Goal: Information Seeking & Learning: Check status

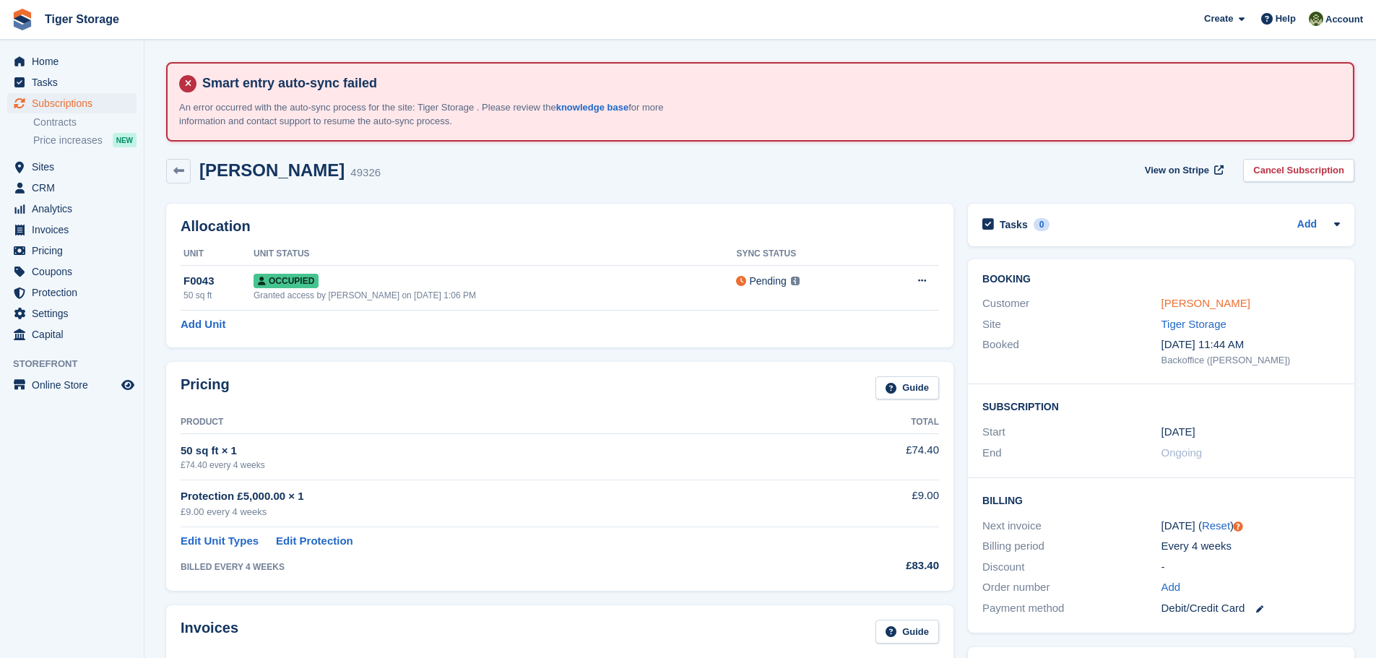
click at [1190, 304] on link "Selwyn Smith" at bounding box center [1206, 303] width 89 height 12
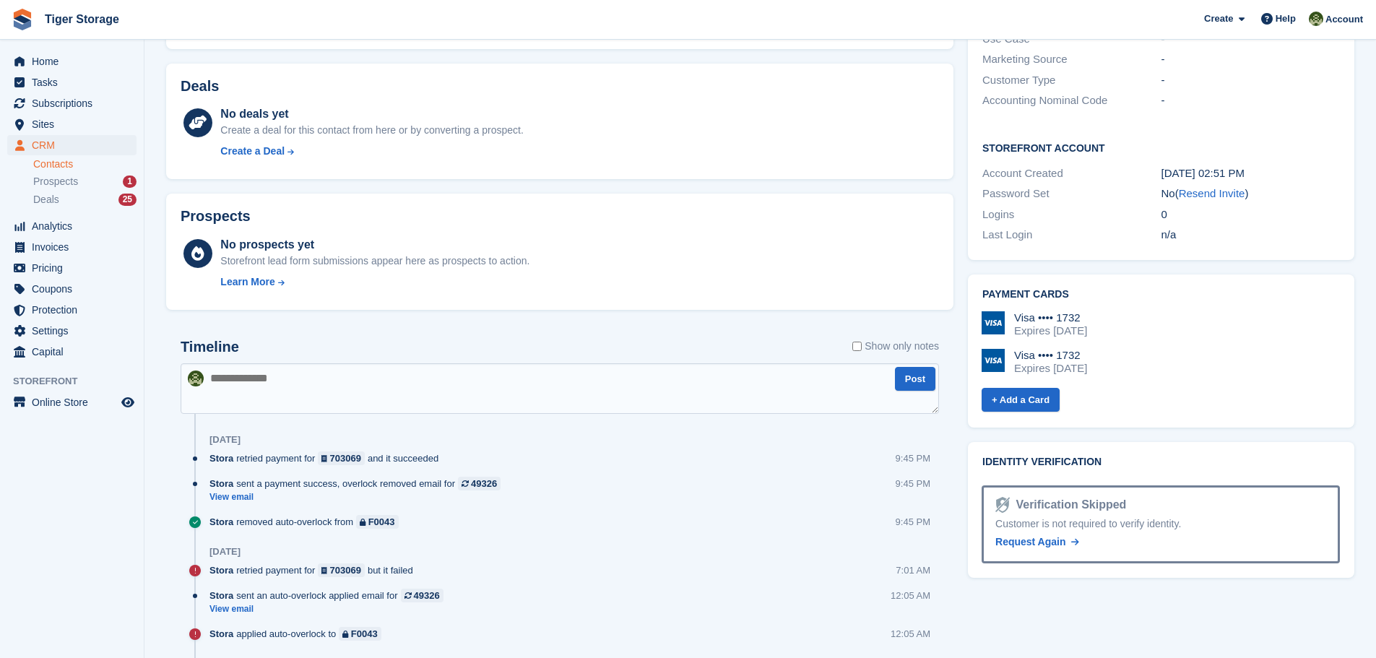
scroll to position [795, 0]
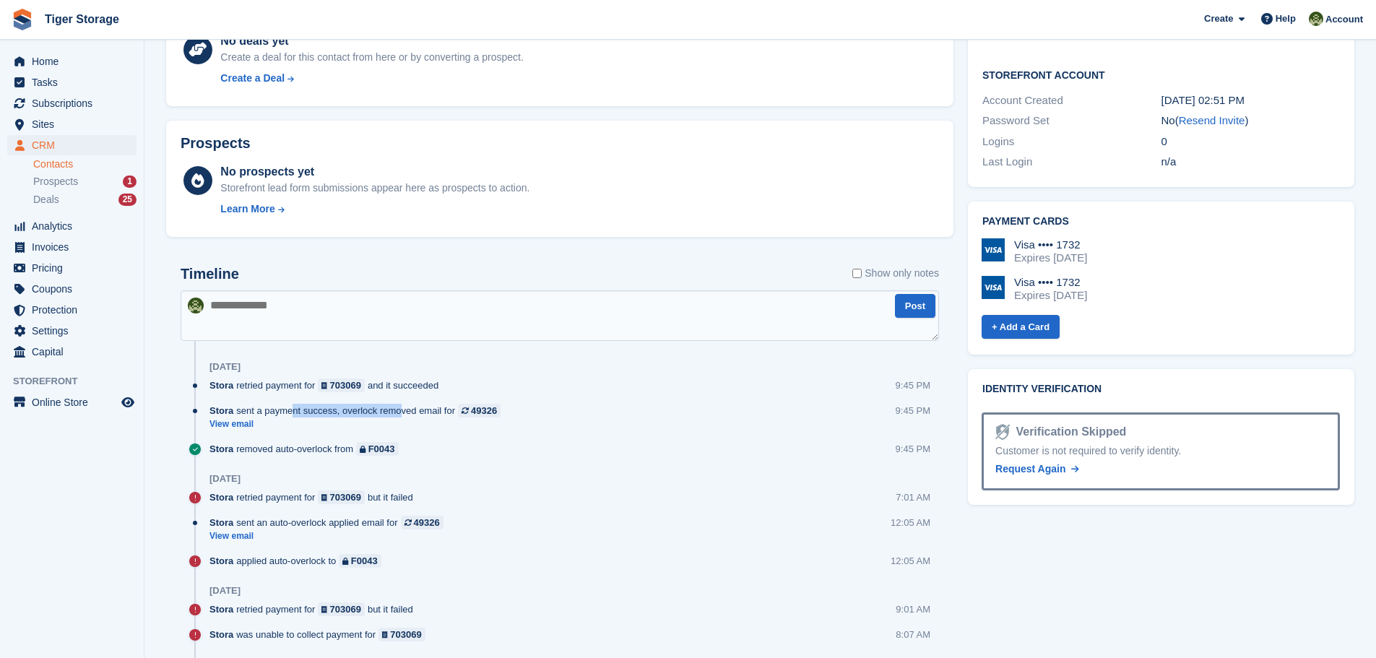
drag, startPoint x: 281, startPoint y: 411, endPoint x: 392, endPoint y: 413, distance: 111.3
click at [392, 413] on div "Stora sent a payment success, overlock removed email for 49326" at bounding box center [358, 411] width 298 height 14
drag, startPoint x: 243, startPoint y: 451, endPoint x: 321, endPoint y: 451, distance: 78.0
click at [321, 451] on div "Stora removed auto-overlock from F0043" at bounding box center [307, 449] width 196 height 14
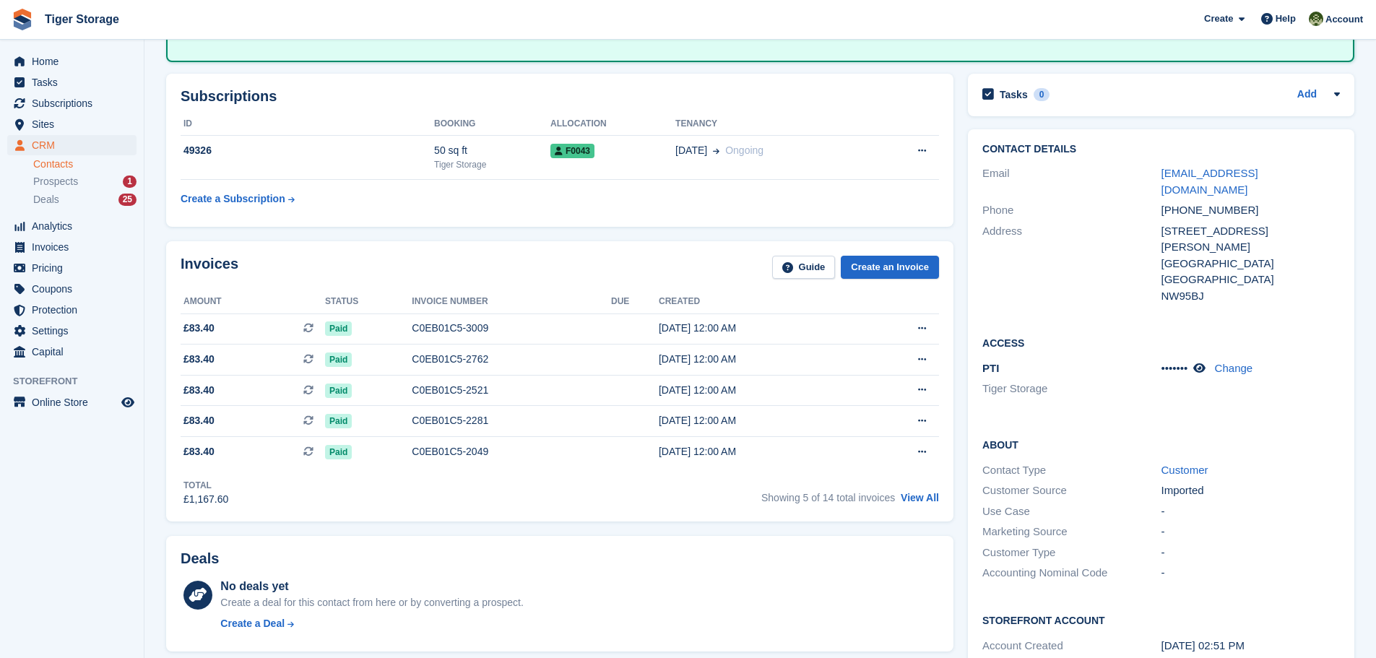
scroll to position [0, 0]
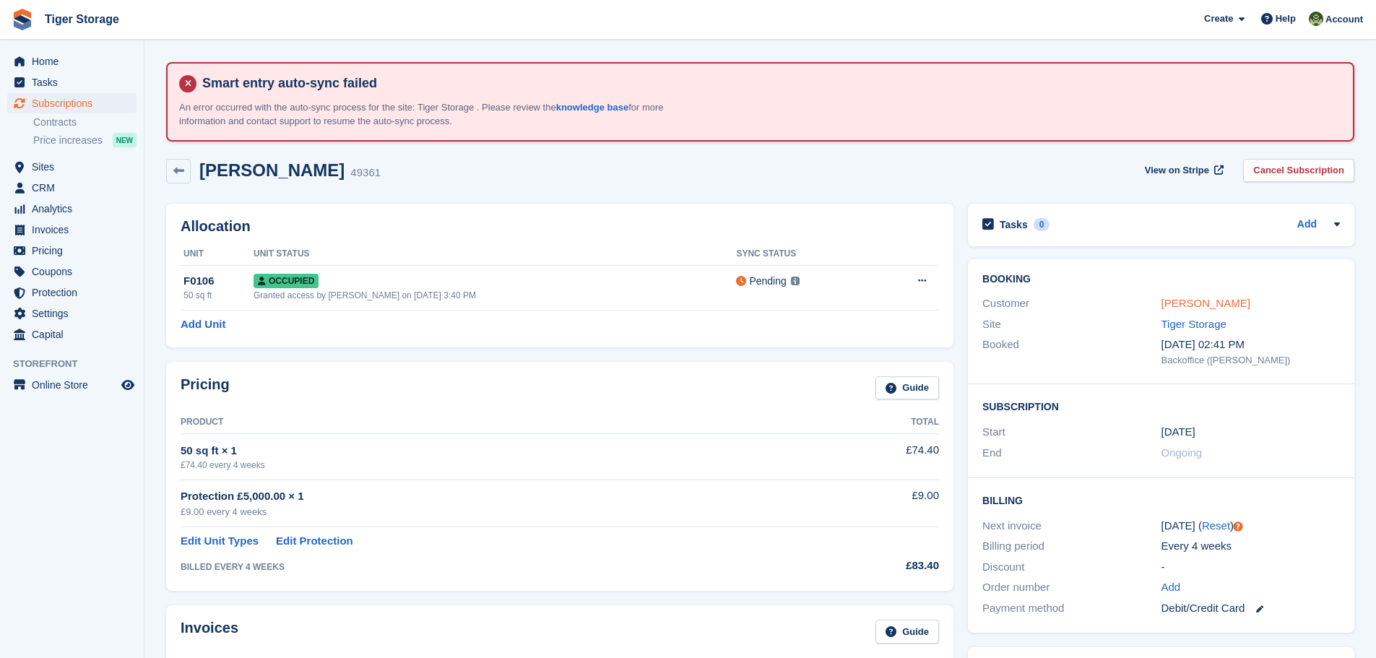
click at [1188, 302] on link "Harry Oram" at bounding box center [1206, 303] width 89 height 12
click at [1169, 304] on link "[PERSON_NAME]" at bounding box center [1206, 303] width 89 height 12
